Goal: Transaction & Acquisition: Purchase product/service

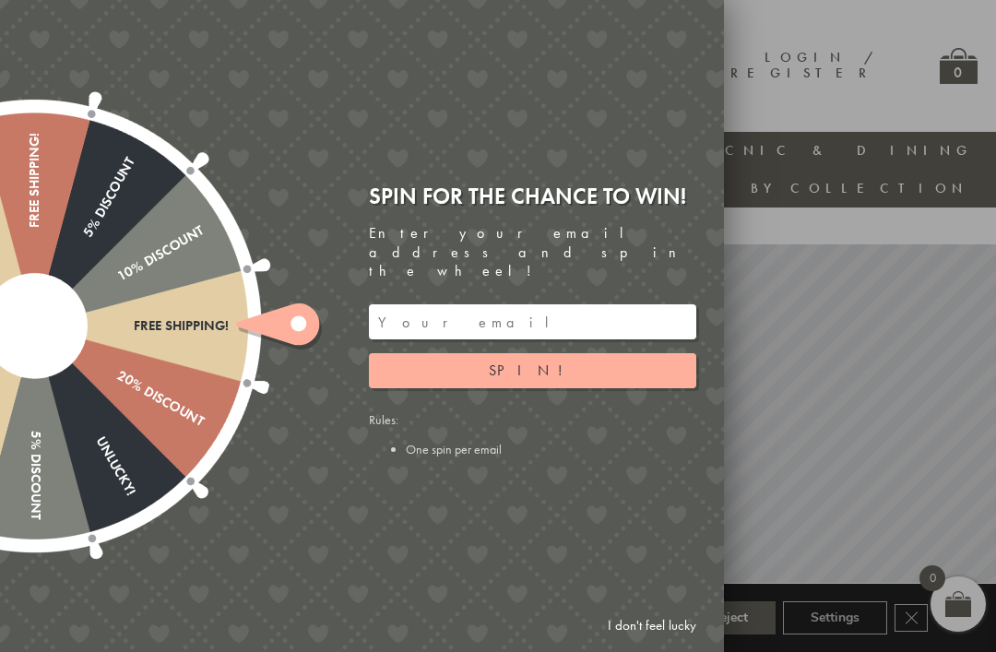
click at [677, 306] on input "email" at bounding box center [532, 321] width 327 height 35
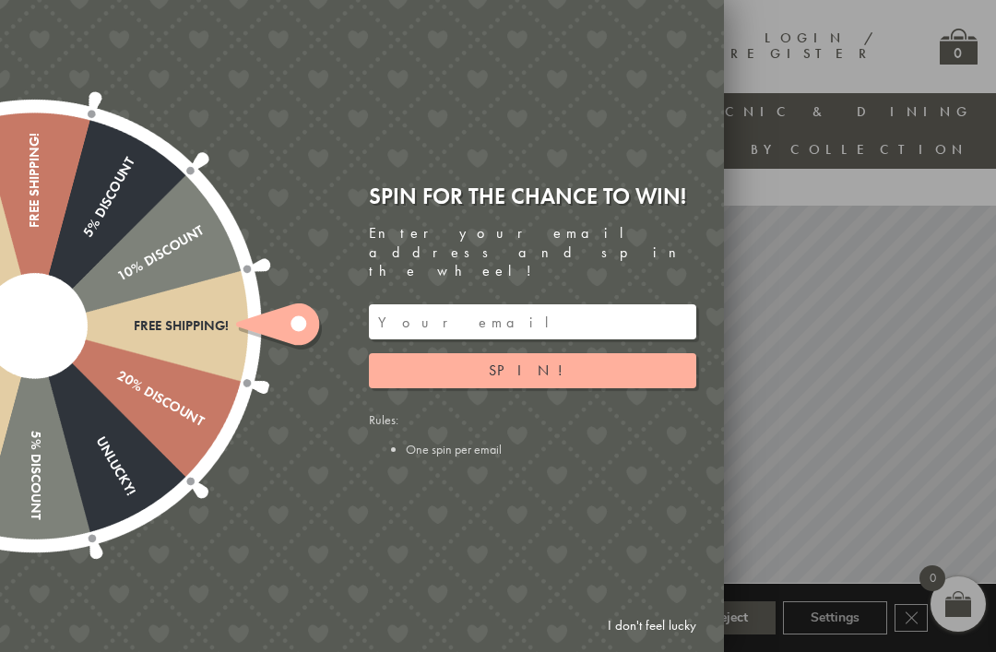
scroll to position [0, 18]
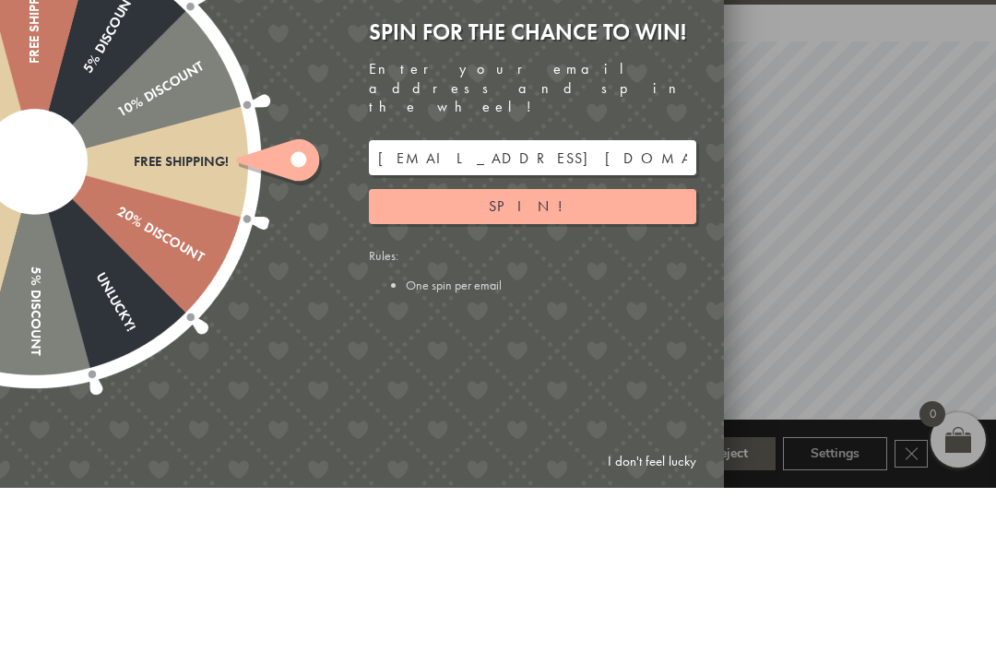
click at [655, 353] on button "Spin!" at bounding box center [532, 370] width 327 height 35
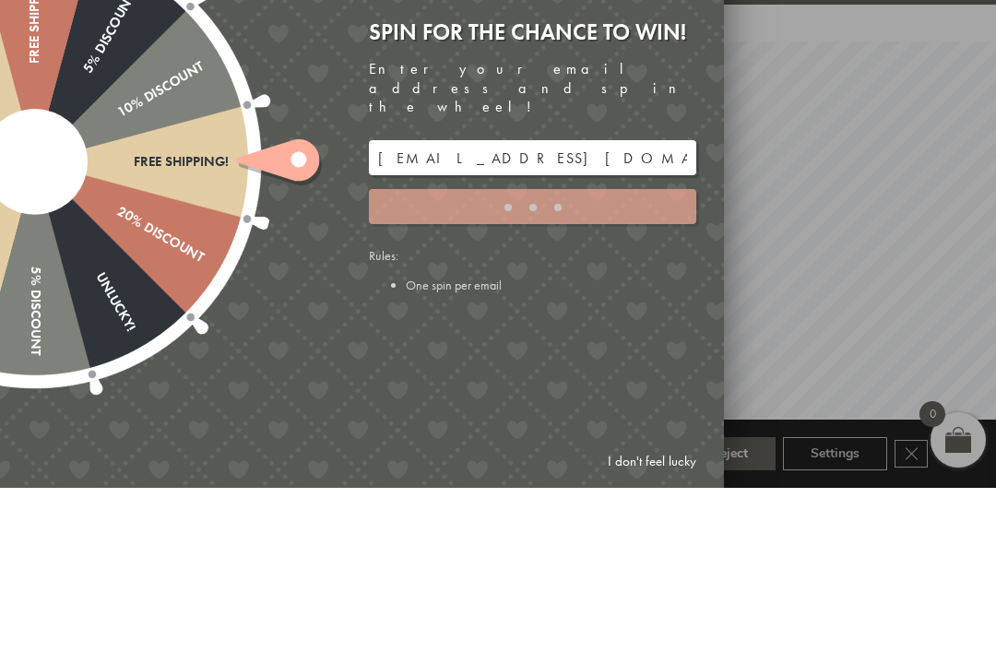
scroll to position [164, 18]
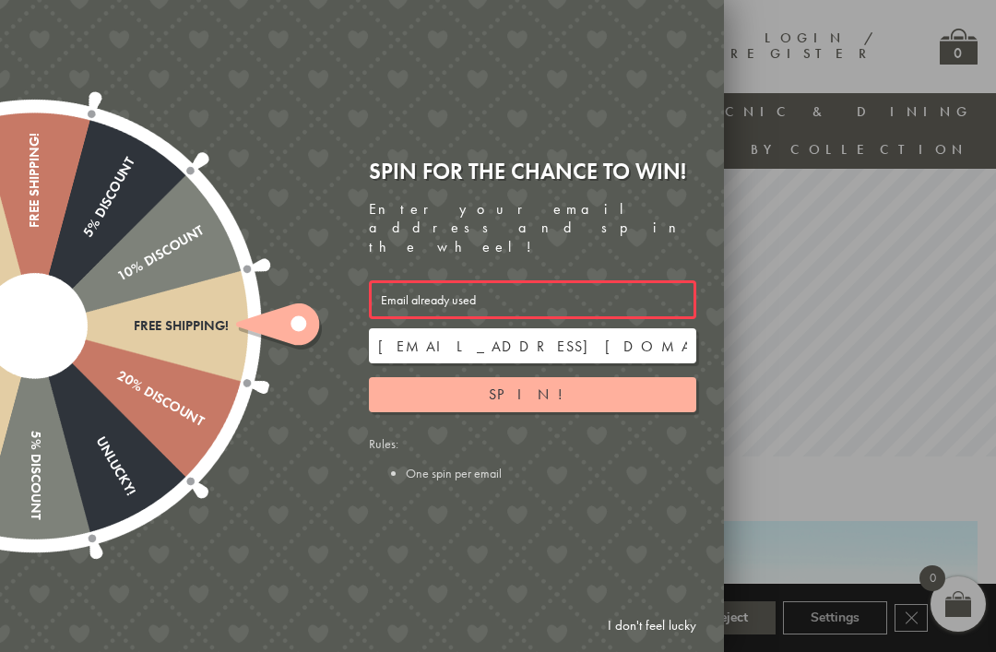
click at [651, 328] on input "livvysole@gmail.com" at bounding box center [532, 345] width 327 height 35
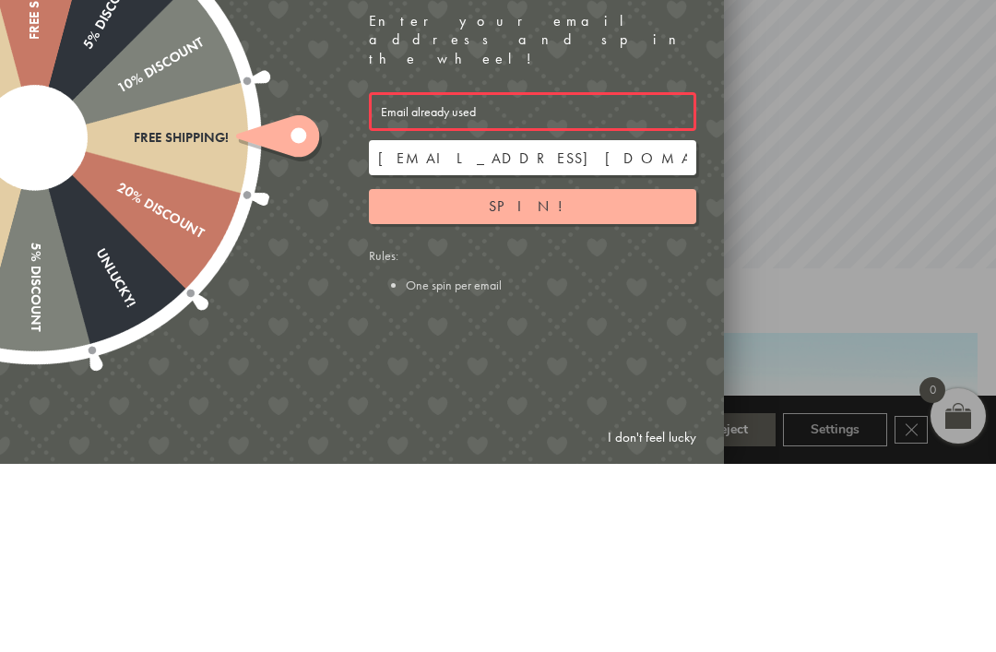
click at [620, 328] on input "livvysole@gmail.com" at bounding box center [532, 345] width 327 height 35
type input "l"
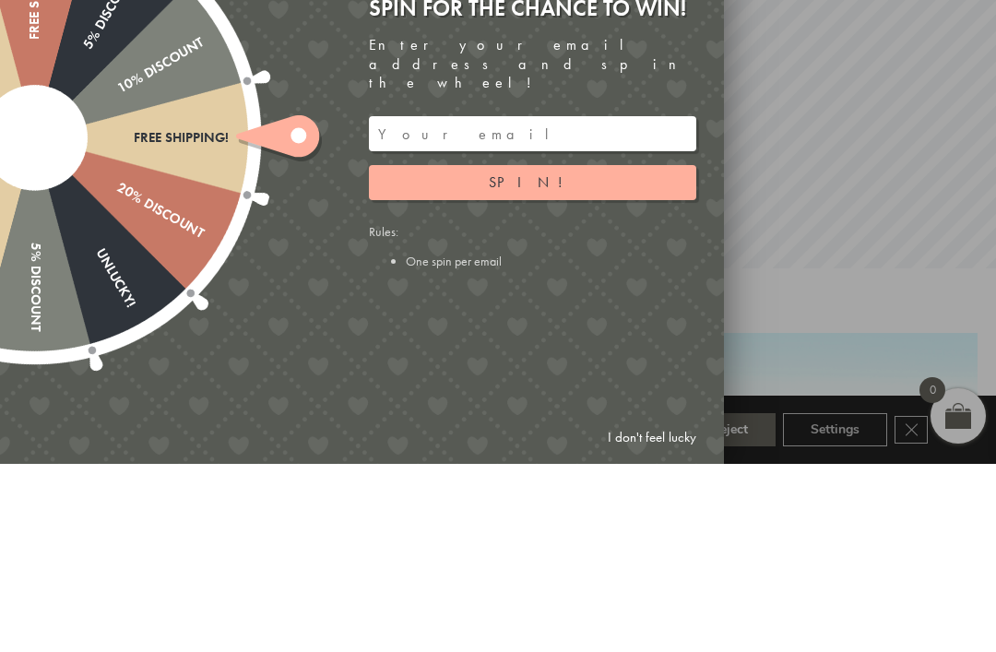
click at [631, 353] on button "Spin!" at bounding box center [532, 370] width 327 height 35
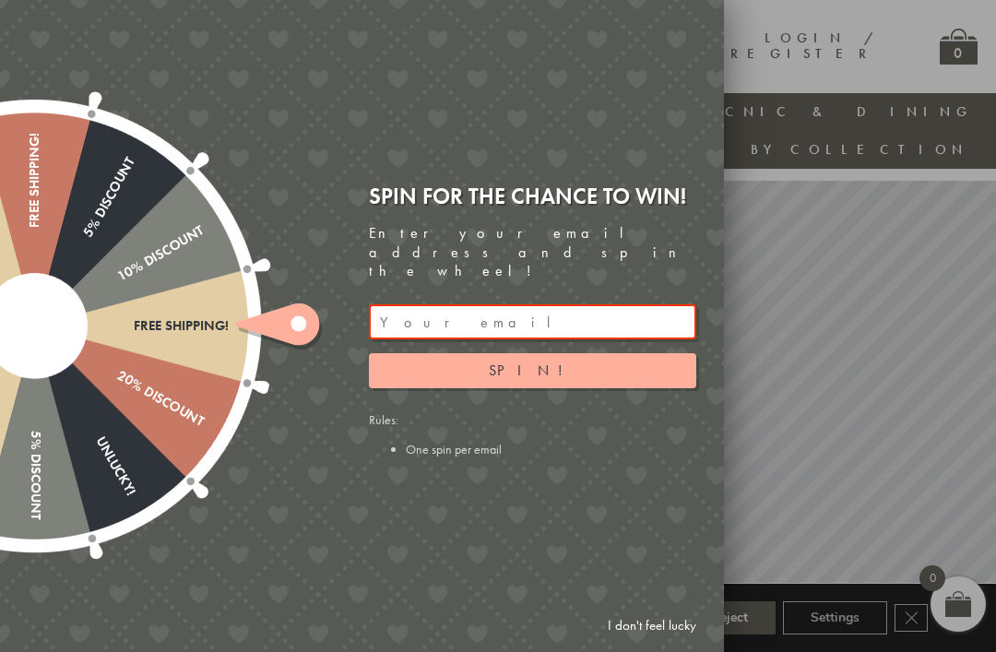
scroll to position [0, 18]
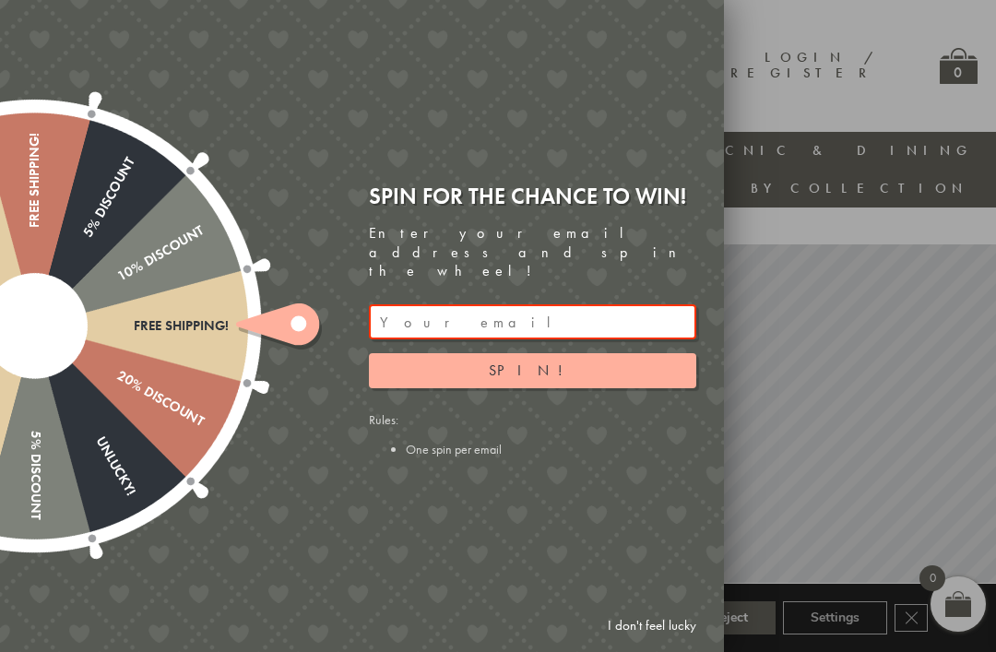
click at [687, 623] on link "I don't feel lucky" at bounding box center [651, 625] width 107 height 34
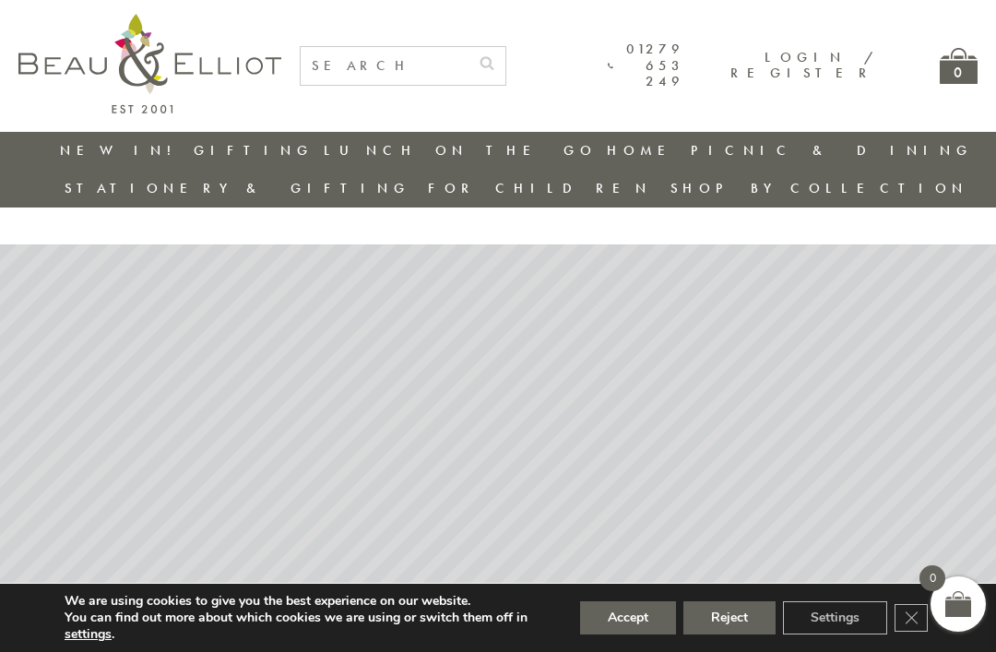
click at [467, 72] on input "text" at bounding box center [385, 66] width 168 height 38
type input "Lunchbox"
click at [505, 60] on button "submit" at bounding box center [486, 62] width 37 height 30
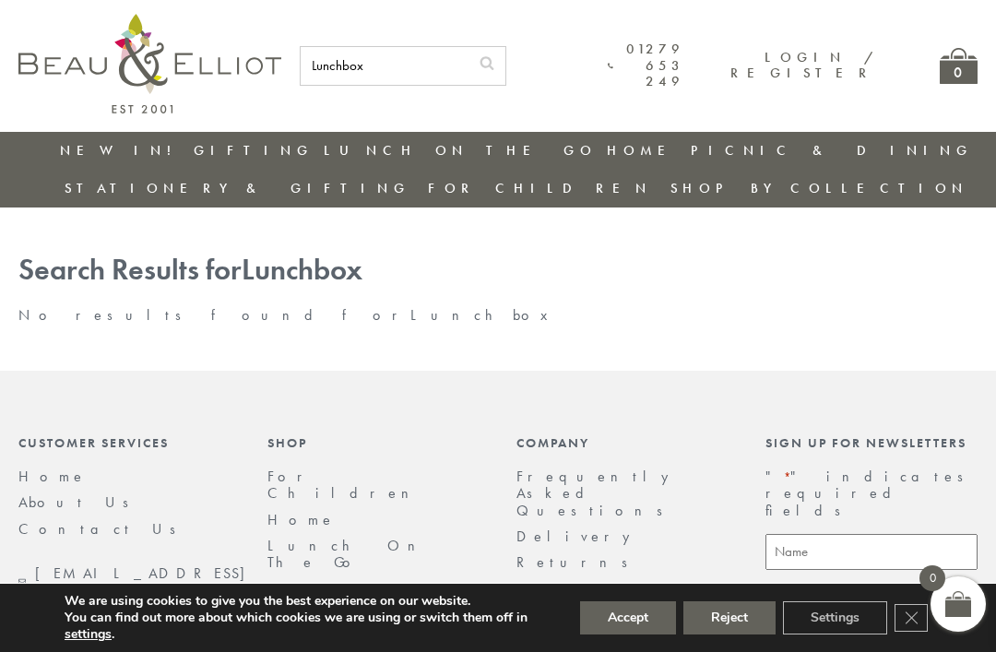
click at [468, 71] on input "Lunchbox" at bounding box center [385, 66] width 168 height 38
type input "Lunchbag"
click at [505, 60] on button "submit" at bounding box center [486, 62] width 37 height 30
click at [468, 54] on input "Lunchbag" at bounding box center [385, 66] width 168 height 38
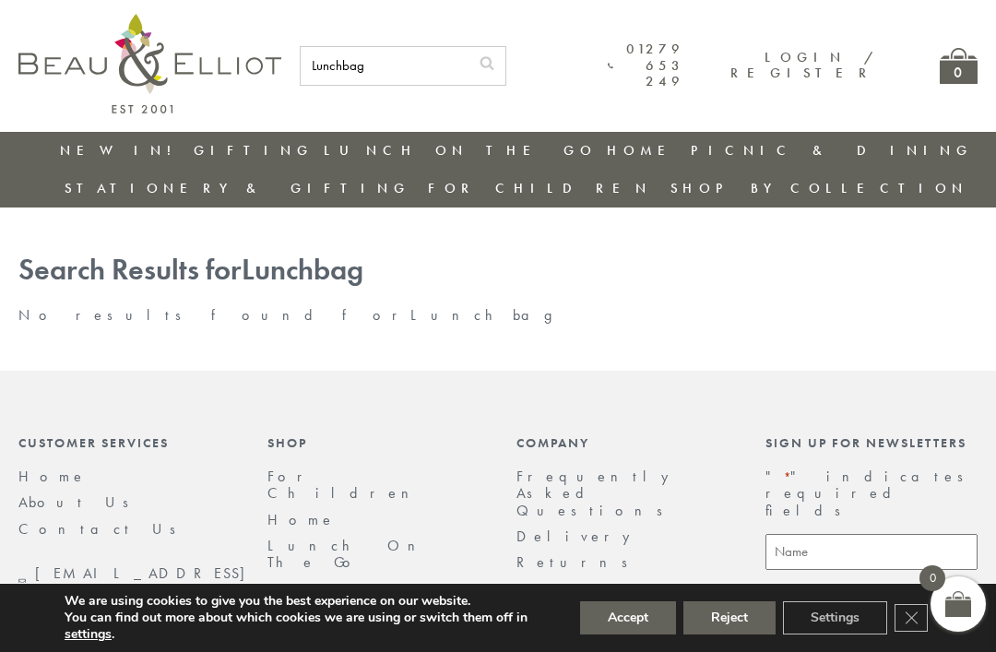
click at [468, 76] on input "Lunchbag" at bounding box center [385, 66] width 168 height 38
type input "L"
type input "Bag"
click at [505, 60] on button "submit" at bounding box center [486, 62] width 37 height 30
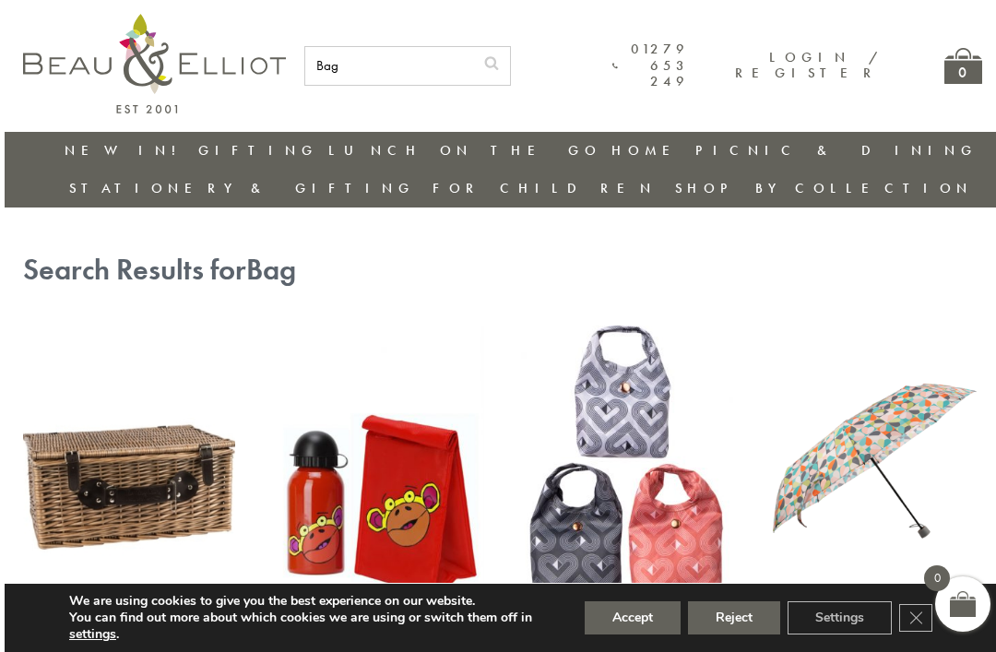
scroll to position [1, 0]
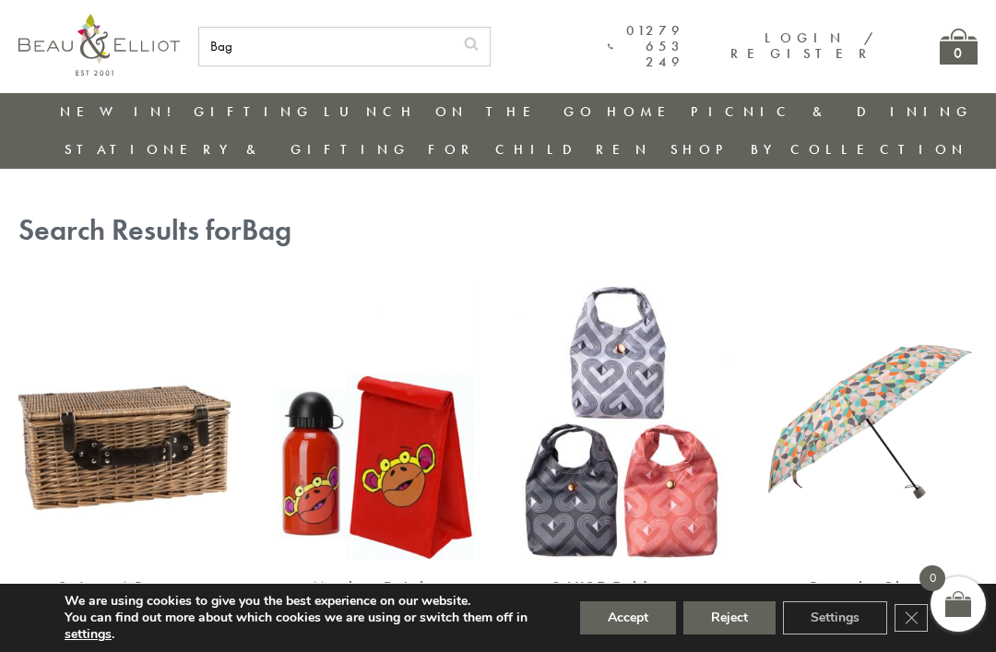
click at [403, 57] on input "Bag" at bounding box center [326, 47] width 254 height 38
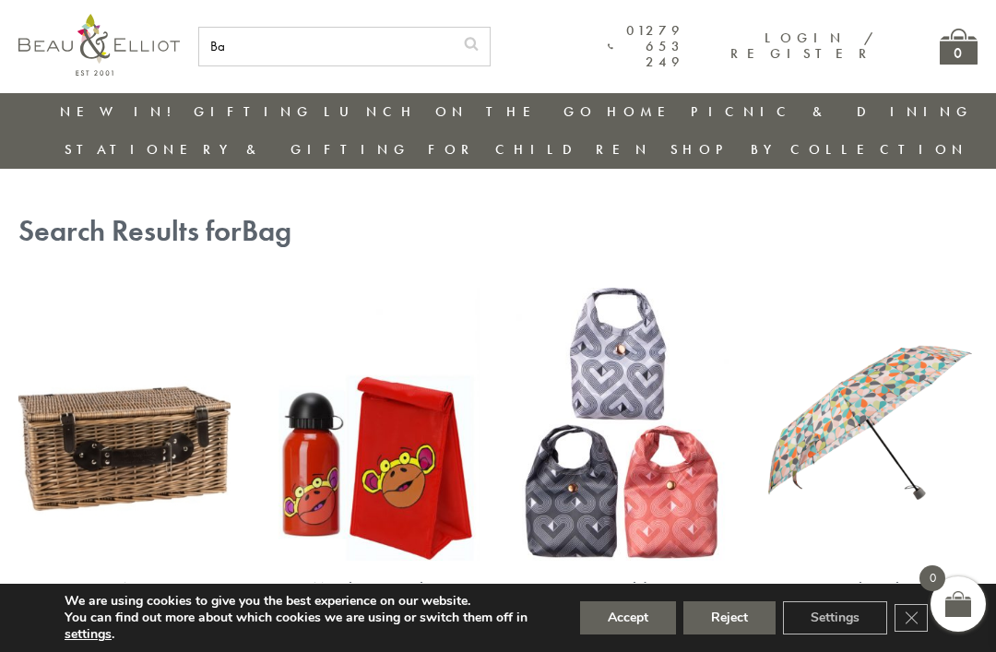
type input "B"
type input "Black and blue lunch bag"
click at [490, 41] on button "submit" at bounding box center [471, 43] width 37 height 30
